Goal: Information Seeking & Learning: Learn about a topic

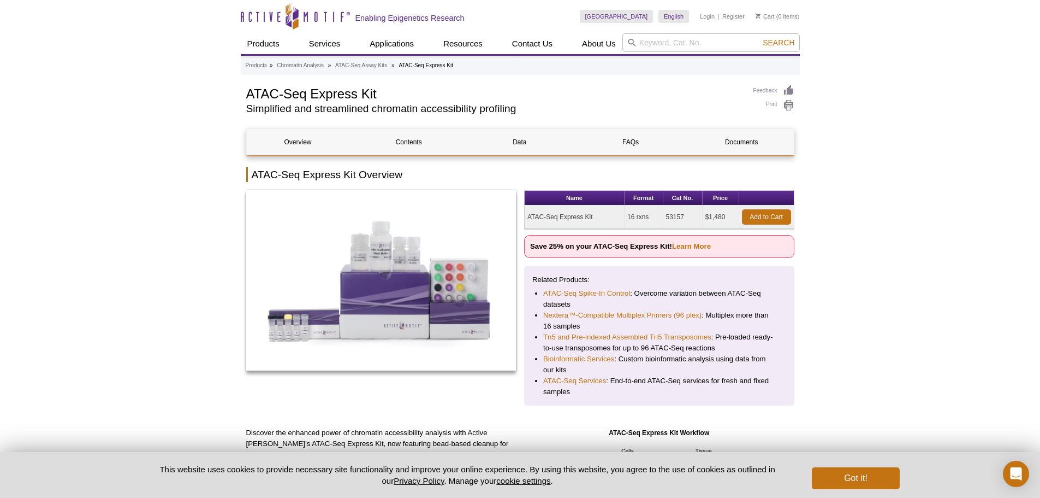
drag, startPoint x: 725, startPoint y: 220, endPoint x: 702, endPoint y: 219, distance: 22.9
click at [702, 219] on tr "ATAC-Seq Express Kit 16 rxns 53157 $1,480 Add to Cart" at bounding box center [659, 216] width 269 height 23
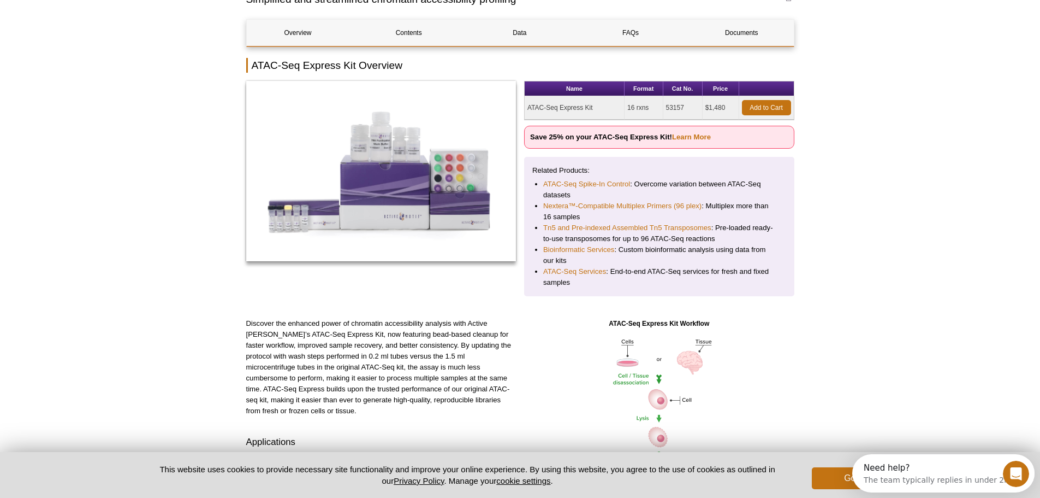
scroll to position [164, 0]
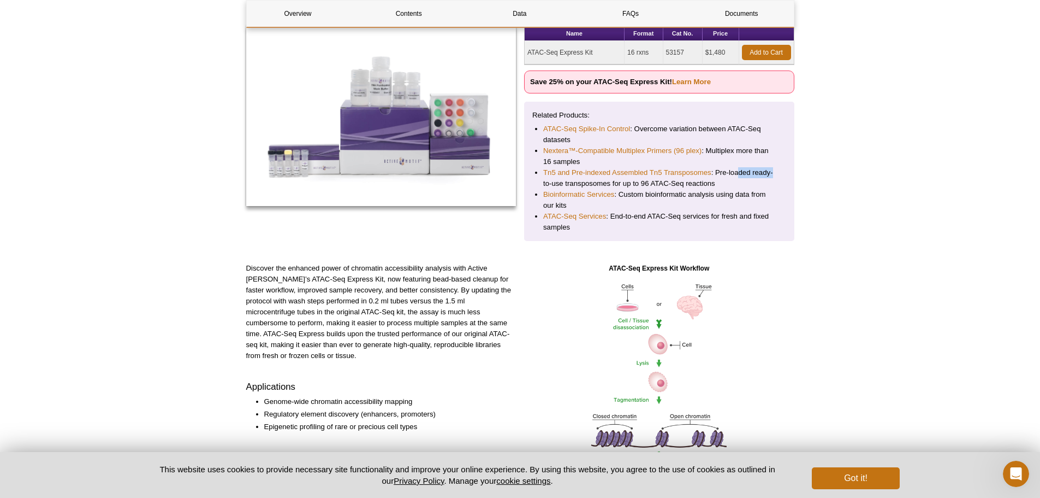
drag, startPoint x: 741, startPoint y: 172, endPoint x: 793, endPoint y: 171, distance: 52.4
click at [793, 171] on div "Related Products: ATAC-Seq Spike-In Control : Overcome variation between ATAC-S…" at bounding box center [659, 171] width 270 height 139
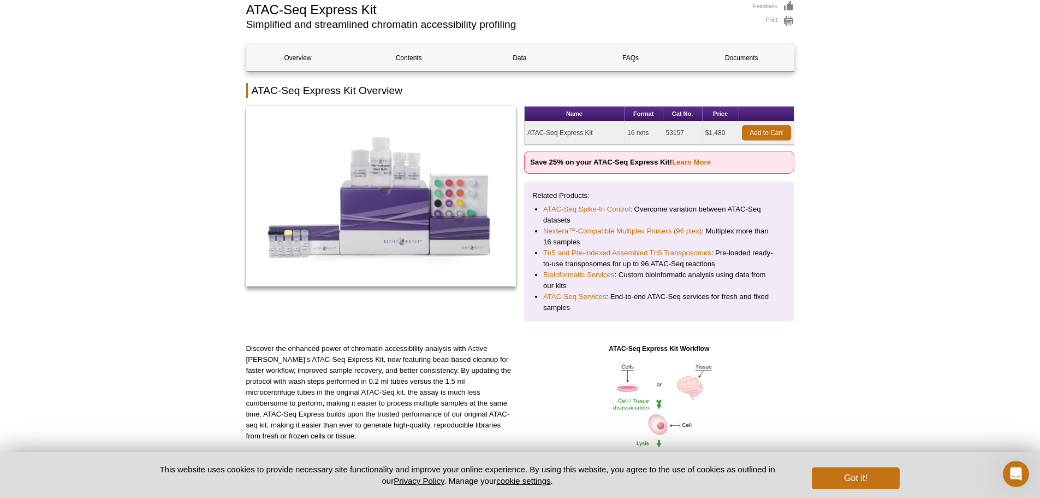
scroll to position [55, 0]
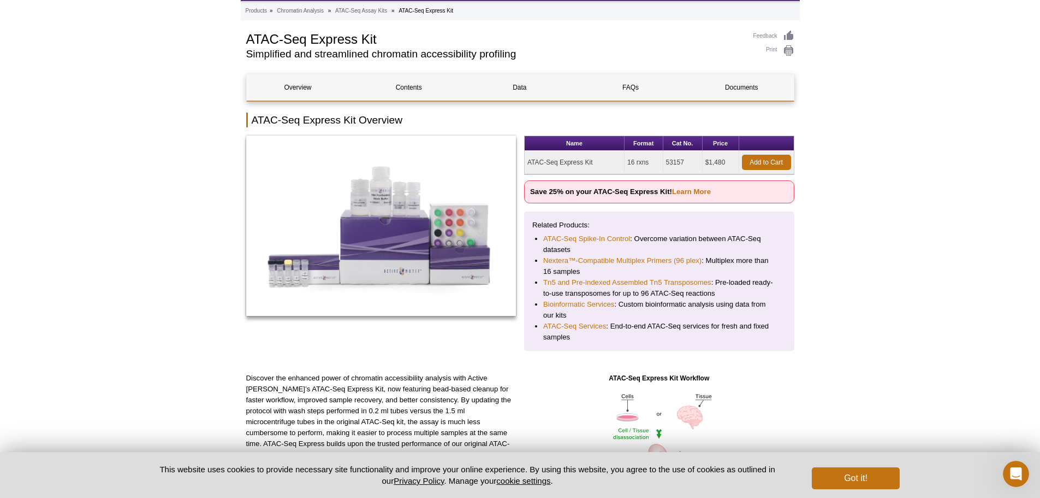
drag, startPoint x: 607, startPoint y: 162, endPoint x: 527, endPoint y: 168, distance: 81.1
click at [527, 168] on td "ATAC-Seq Express Kit" at bounding box center [575, 162] width 100 height 23
click at [660, 281] on link "Tn5 and Pre-indexed Assembled Tn5 Transposomes" at bounding box center [627, 282] width 168 height 11
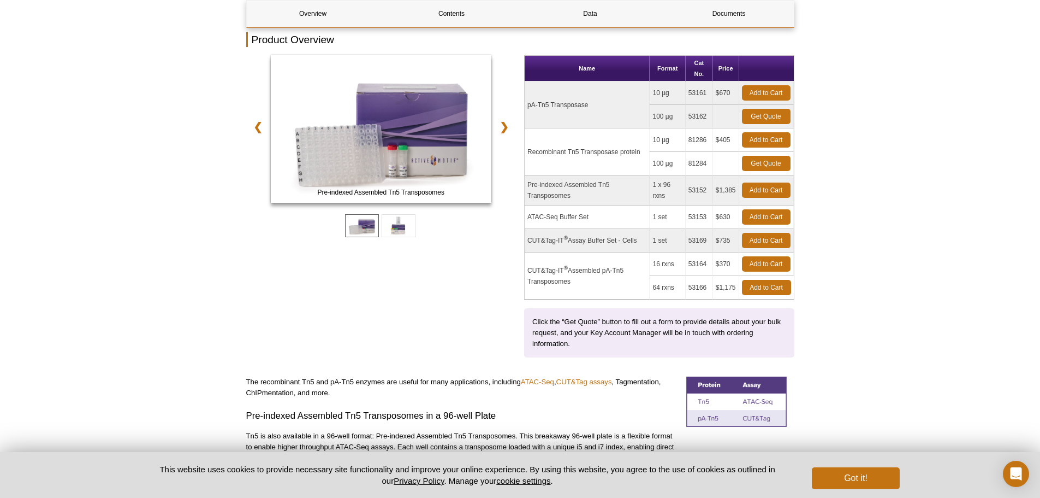
scroll to position [109, 0]
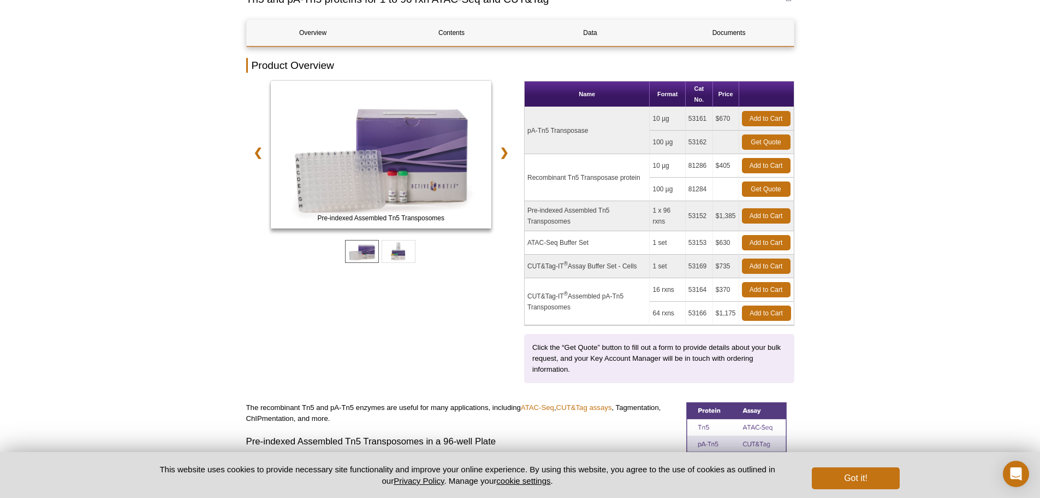
drag, startPoint x: 531, startPoint y: 243, endPoint x: 733, endPoint y: 236, distance: 201.6
click at [733, 236] on tr "ATAC-Seq Buffer Set 1 set 53153 $630 Add to Cart" at bounding box center [659, 242] width 269 height 23
click at [604, 236] on td "ATAC-Seq Buffer Set" at bounding box center [587, 242] width 125 height 23
drag, startPoint x: 525, startPoint y: 175, endPoint x: 726, endPoint y: 182, distance: 201.1
click at [726, 182] on tbody "pA-Tn5 Transposase 10 µg 53161 $670 Add to Cart 100 µg 53162 Get Quote ®" at bounding box center [659, 216] width 269 height 218
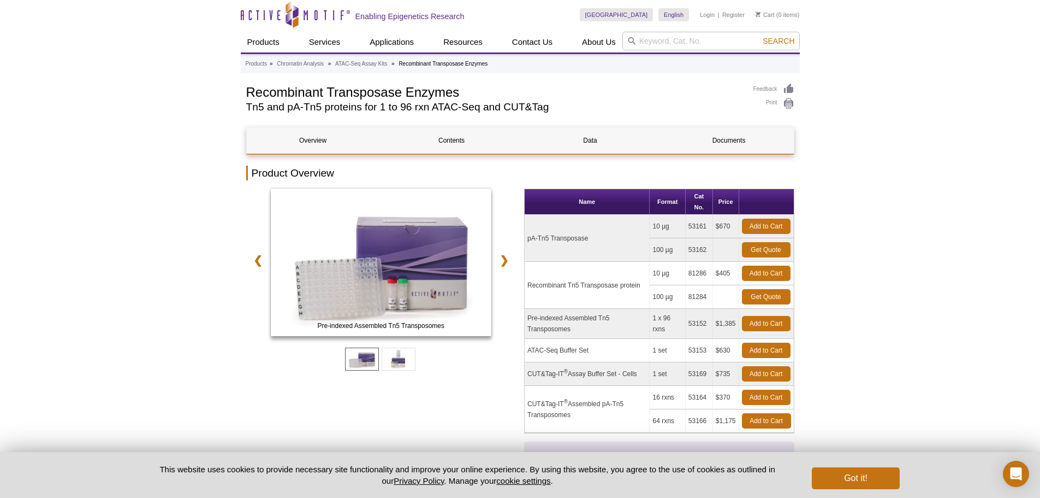
scroll to position [0, 0]
